Goal: Information Seeking & Learning: Check status

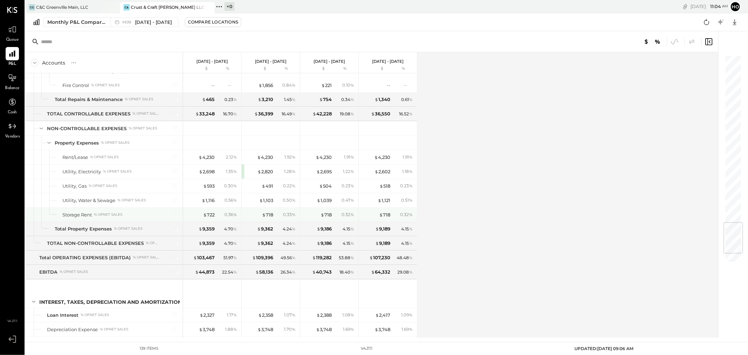
scroll to position [1471, 0]
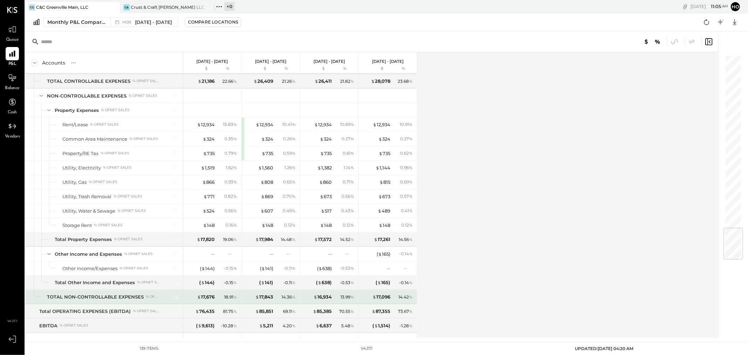
scroll to position [1443, 0]
